Goal: Check status: Check status

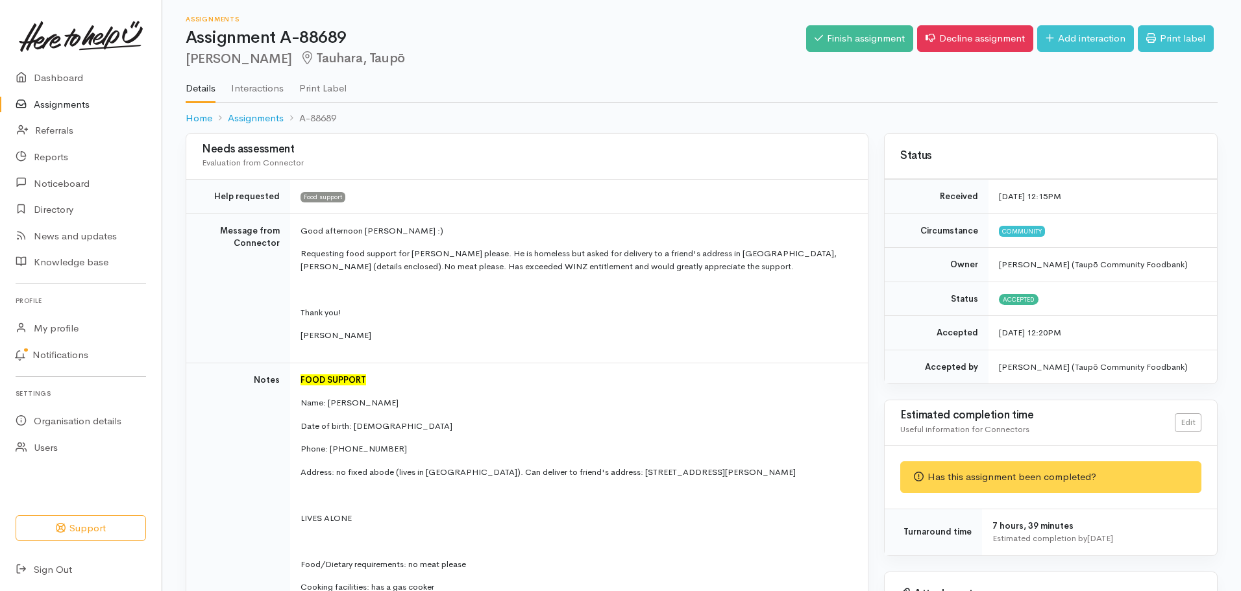
click at [69, 104] on link "Assignments" at bounding box center [81, 105] width 162 height 27
click at [69, 102] on link "Assignments" at bounding box center [81, 105] width 162 height 27
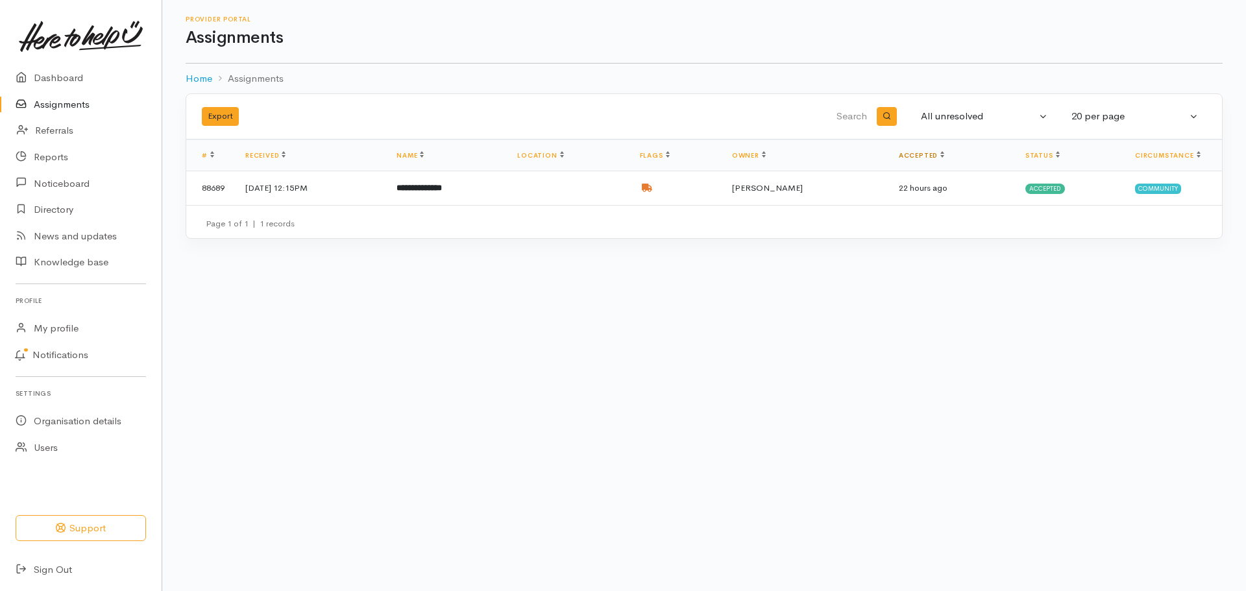
click at [944, 157] on link "Accepted" at bounding box center [921, 155] width 45 height 8
click at [946, 156] on link "Accepted" at bounding box center [920, 155] width 51 height 8
click at [74, 357] on link "Notifications" at bounding box center [79, 355] width 166 height 27
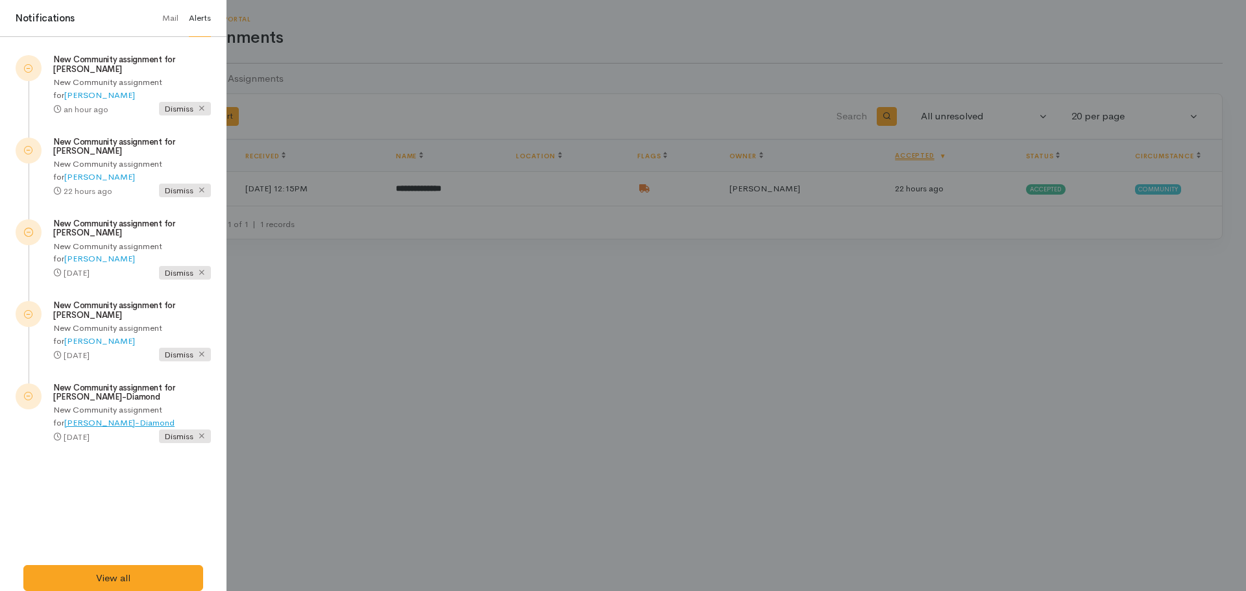
click at [175, 417] on link "[PERSON_NAME]-Diamond" at bounding box center [119, 422] width 110 height 11
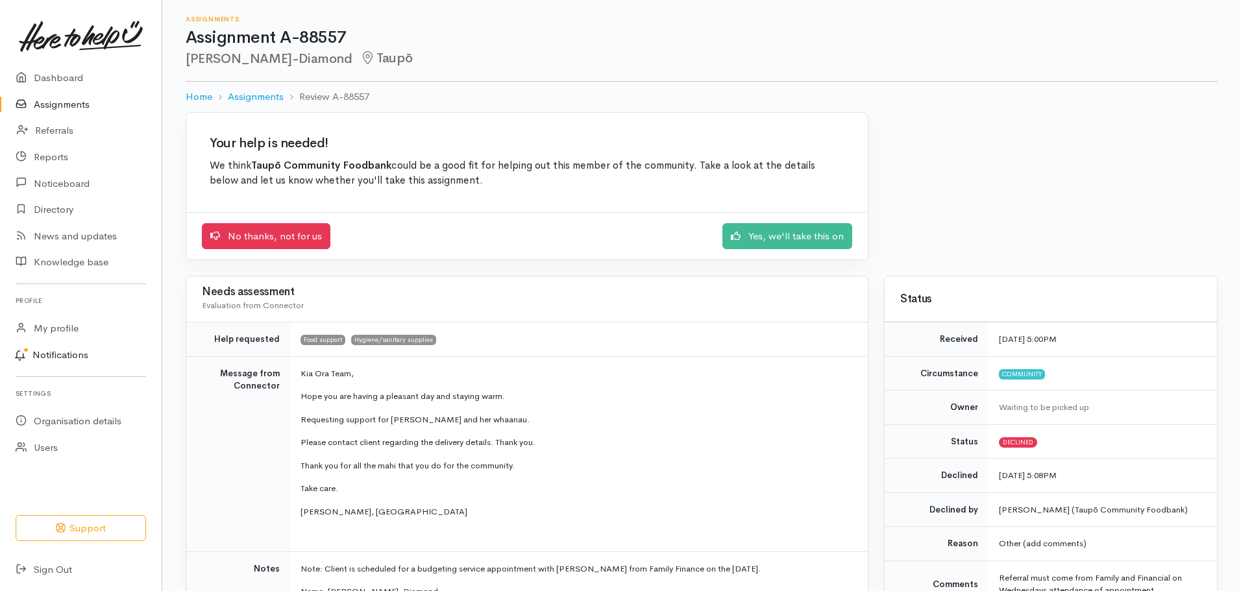
click at [71, 353] on link "Notifications" at bounding box center [79, 355] width 166 height 27
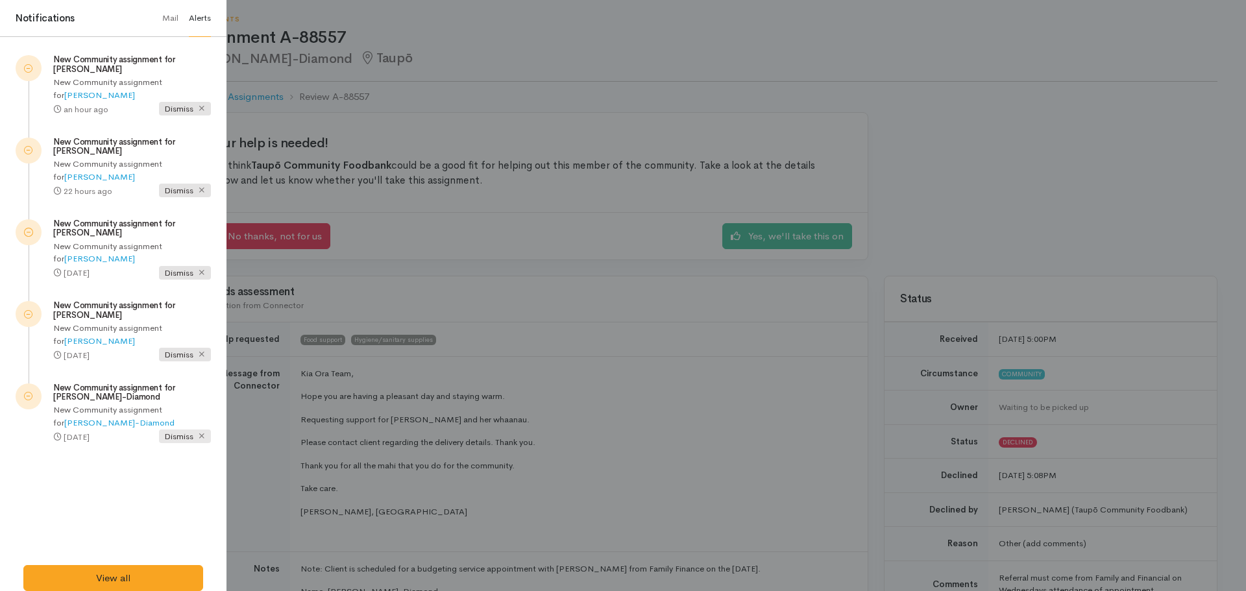
click at [202, 436] on icon at bounding box center [201, 436] width 8 height 8
click at [200, 352] on icon at bounding box center [201, 354] width 8 height 8
